Goal: Information Seeking & Learning: Learn about a topic

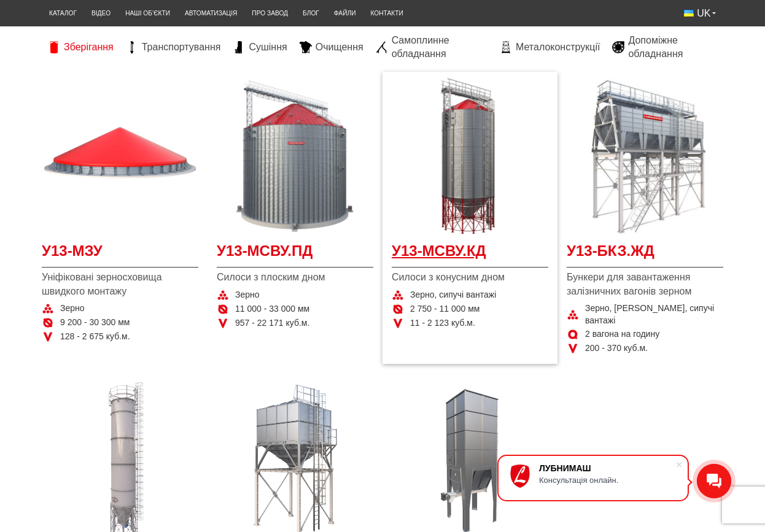
scroll to position [201, 0]
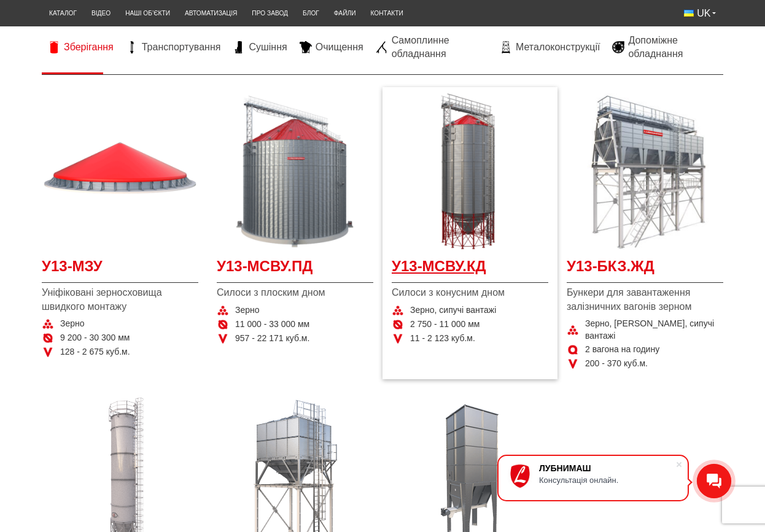
click at [460, 260] on span "У13-МСВУ.КД" at bounding box center [470, 270] width 156 height 28
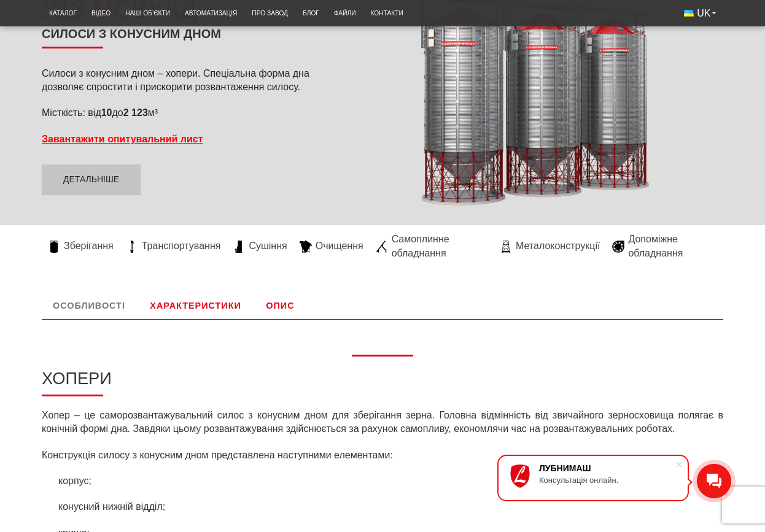
scroll to position [15, 0]
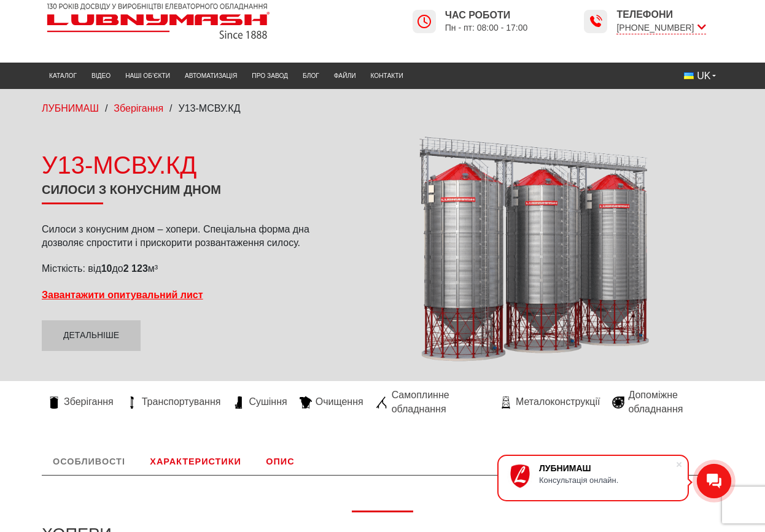
click at [208, 461] on link "Характеристики" at bounding box center [195, 461] width 113 height 27
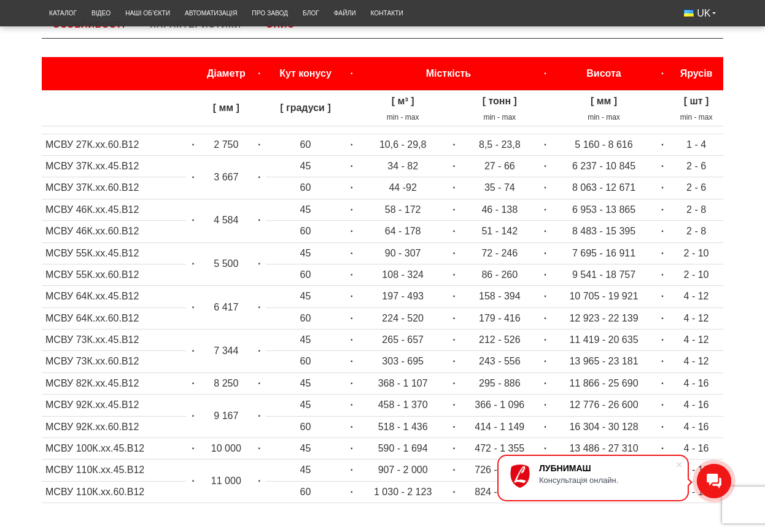
scroll to position [430, 0]
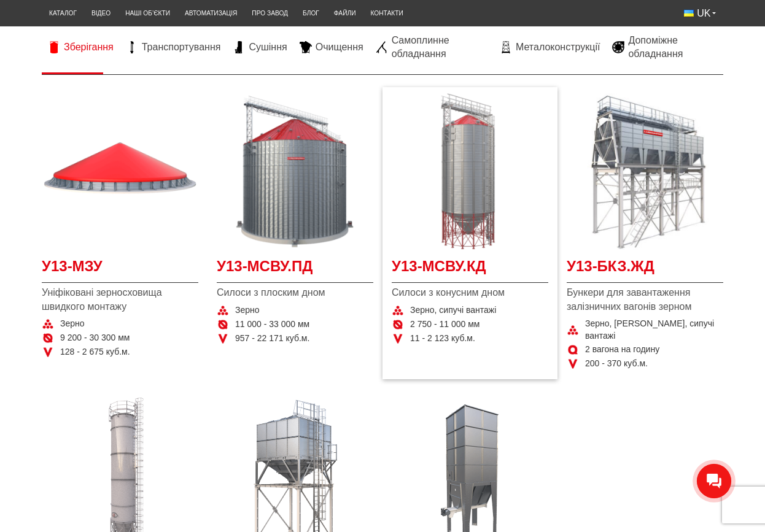
click at [474, 220] on img at bounding box center [470, 171] width 156 height 156
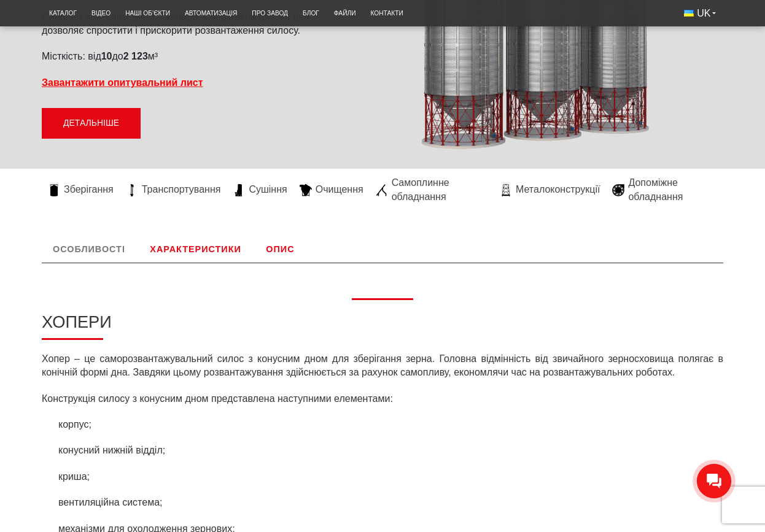
scroll to position [123, 0]
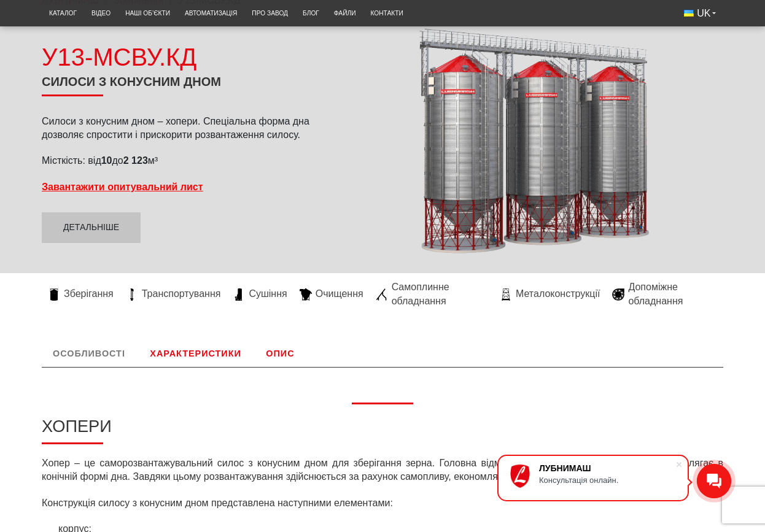
click at [187, 355] on link "Характеристики" at bounding box center [195, 353] width 113 height 27
